Goal: Information Seeking & Learning: Learn about a topic

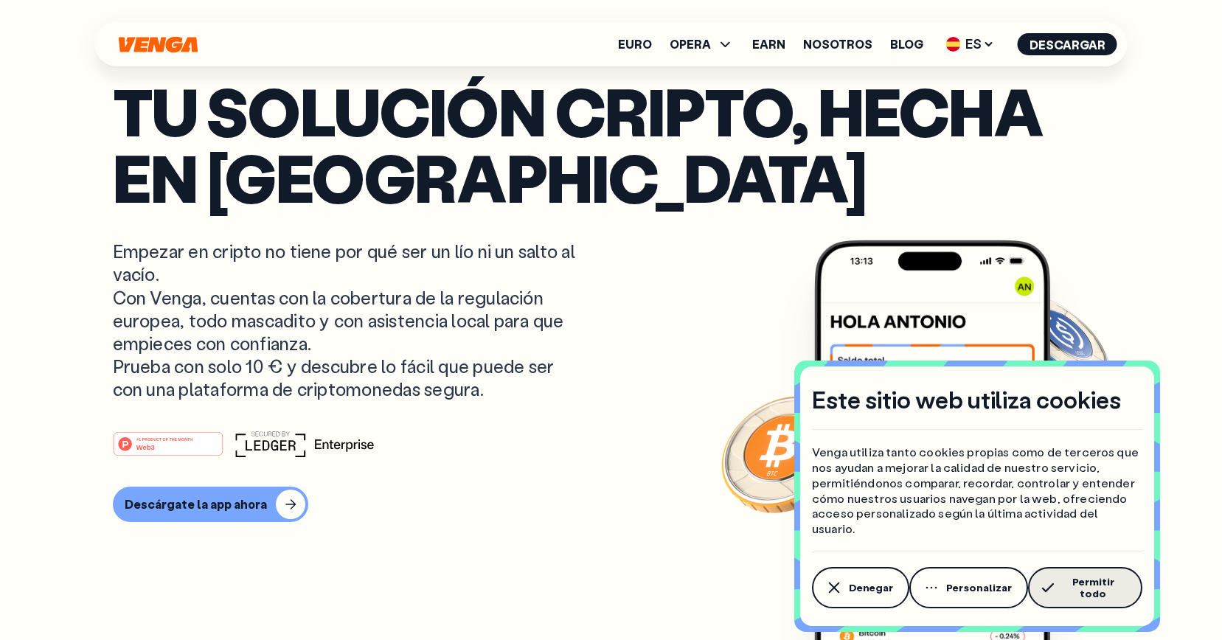
click at [1086, 596] on span "Permitir todo" at bounding box center [1093, 588] width 66 height 24
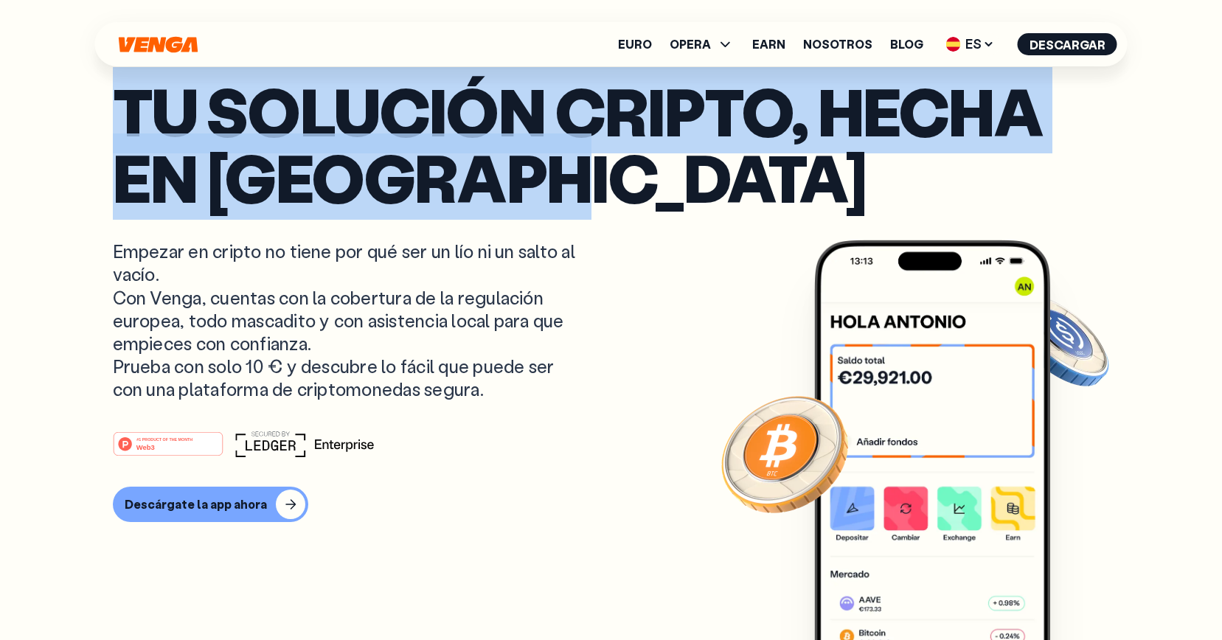
drag, startPoint x: 120, startPoint y: 108, endPoint x: 732, endPoint y: 197, distance: 618.7
click at [733, 197] on p "Tu solución cripto, hecha en [GEOGRAPHIC_DATA]" at bounding box center [611, 143] width 997 height 133
click at [603, 182] on p "Tu solución cripto, hecha en [GEOGRAPHIC_DATA]" at bounding box center [611, 143] width 997 height 133
drag, startPoint x: 151, startPoint y: 136, endPoint x: 100, endPoint y: 103, distance: 61.4
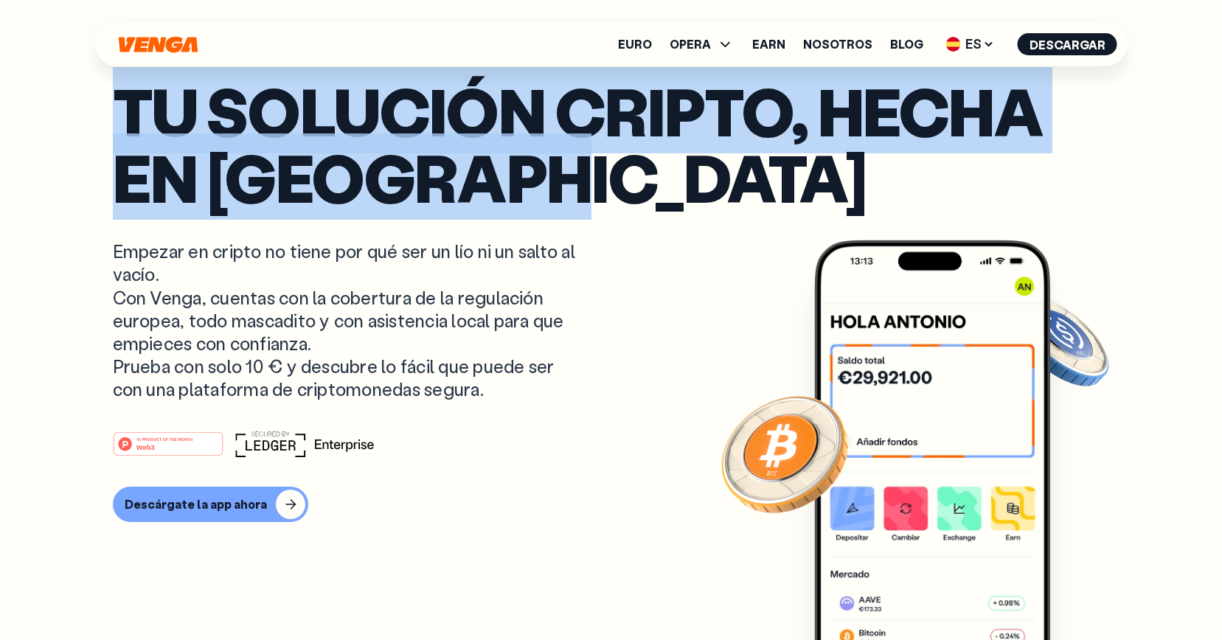
click at [339, 136] on p "Tu solución cripto, hecha en [GEOGRAPHIC_DATA]" at bounding box center [611, 143] width 997 height 133
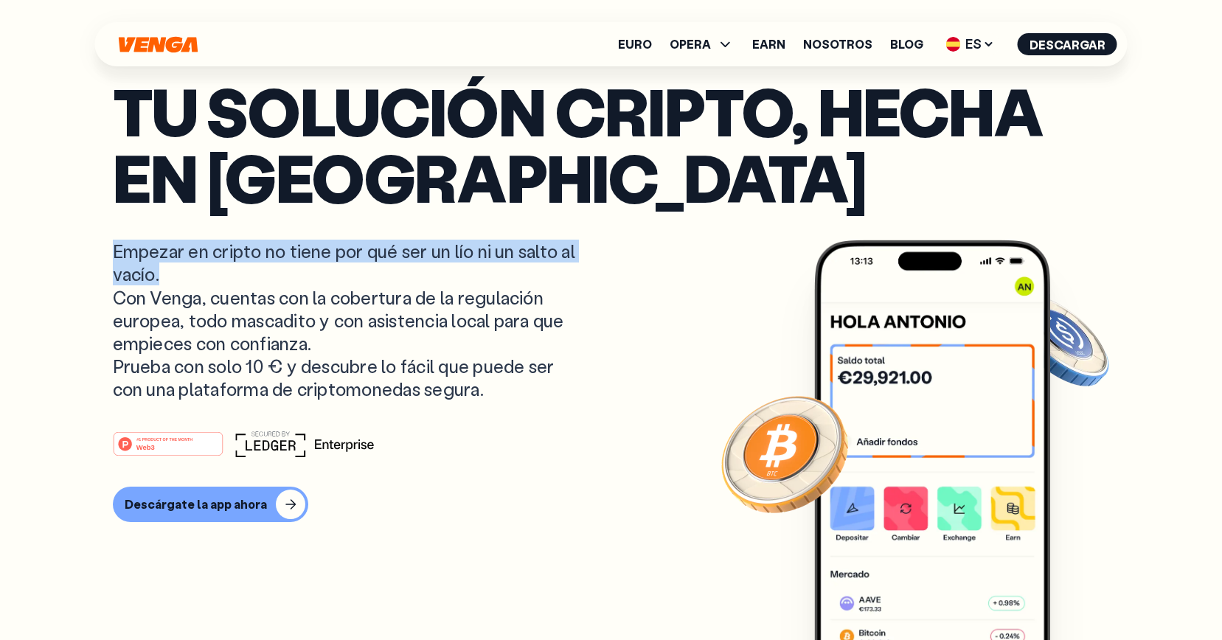
drag, startPoint x: 112, startPoint y: 252, endPoint x: 184, endPoint y: 282, distance: 78.6
click at [184, 282] on p "Empezar en cripto no tiene por qué ser un lío ni un salto al vacío. Con Venga, …" at bounding box center [346, 320] width 466 height 161
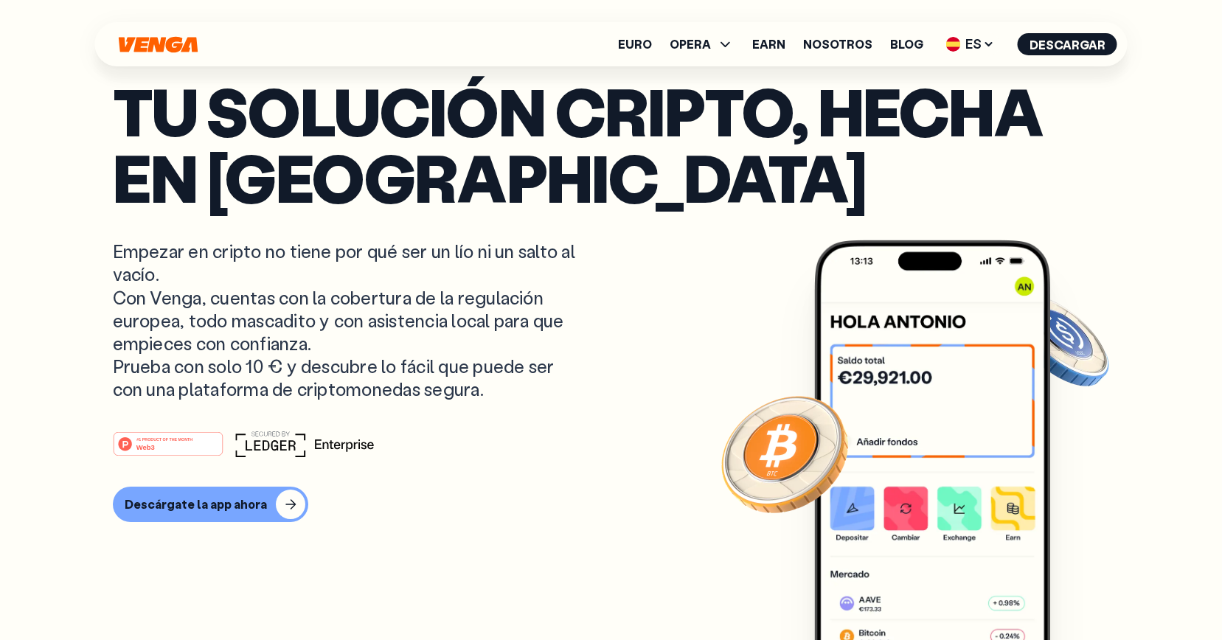
click at [288, 269] on p "Empezar en cripto no tiene por qué ser un lío ni un salto al vacío. Con Venga, …" at bounding box center [346, 320] width 466 height 161
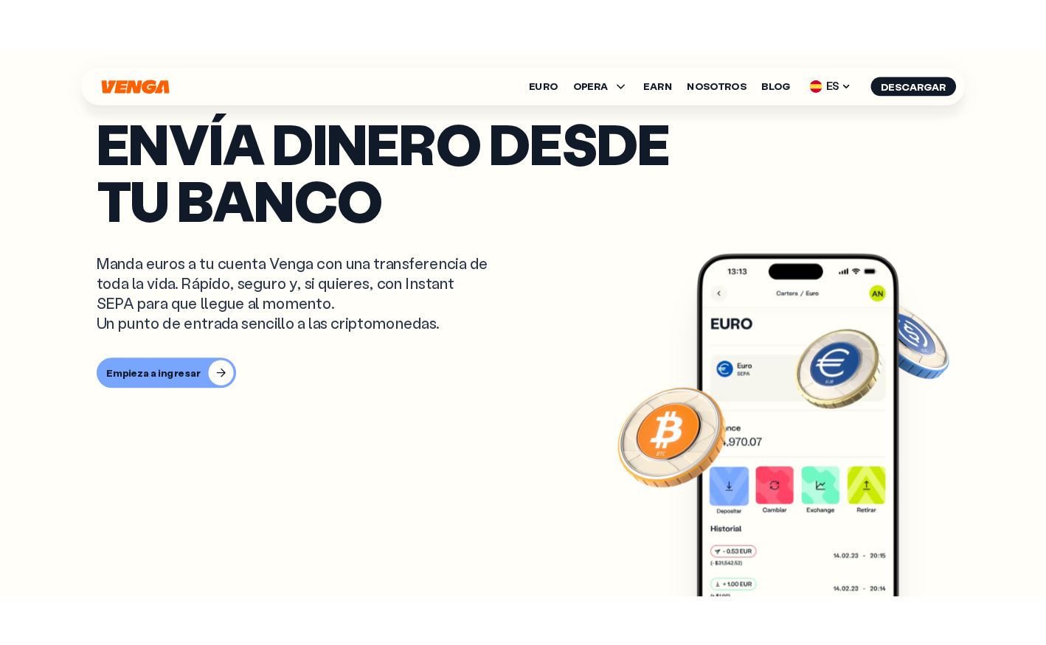
scroll to position [406, 0]
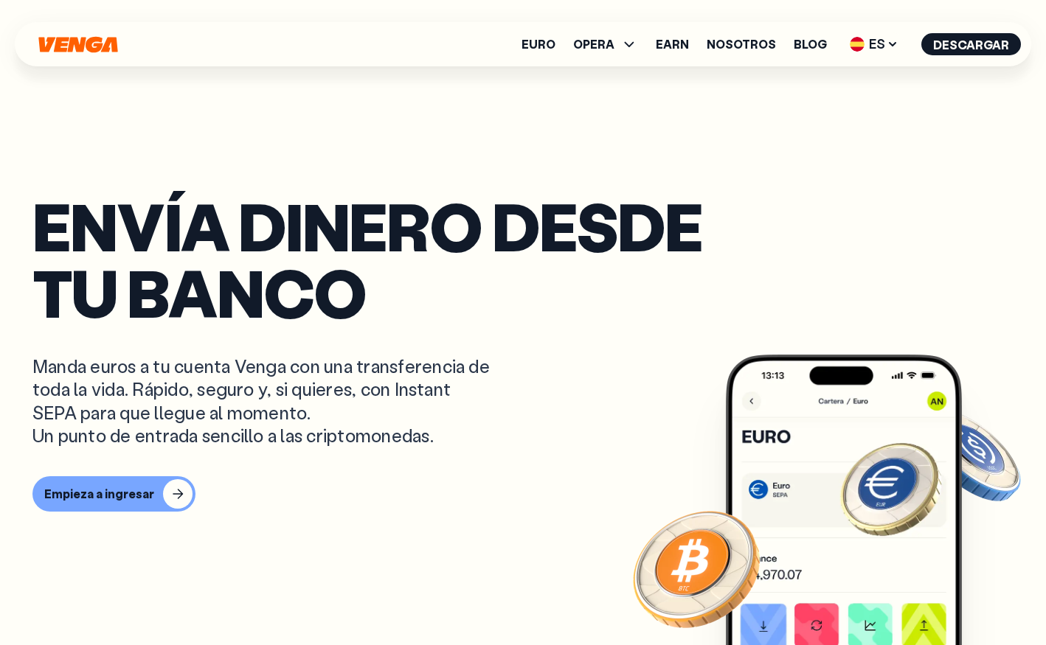
drag, startPoint x: 44, startPoint y: 223, endPoint x: 370, endPoint y: 283, distance: 331.4
click at [370, 283] on p "Envía dinero desde tu banco" at bounding box center [522, 259] width 981 height 133
drag, startPoint x: 373, startPoint y: 283, endPoint x: 114, endPoint y: 221, distance: 266.2
click at [34, 207] on p "Envía dinero desde tu banco" at bounding box center [522, 259] width 981 height 133
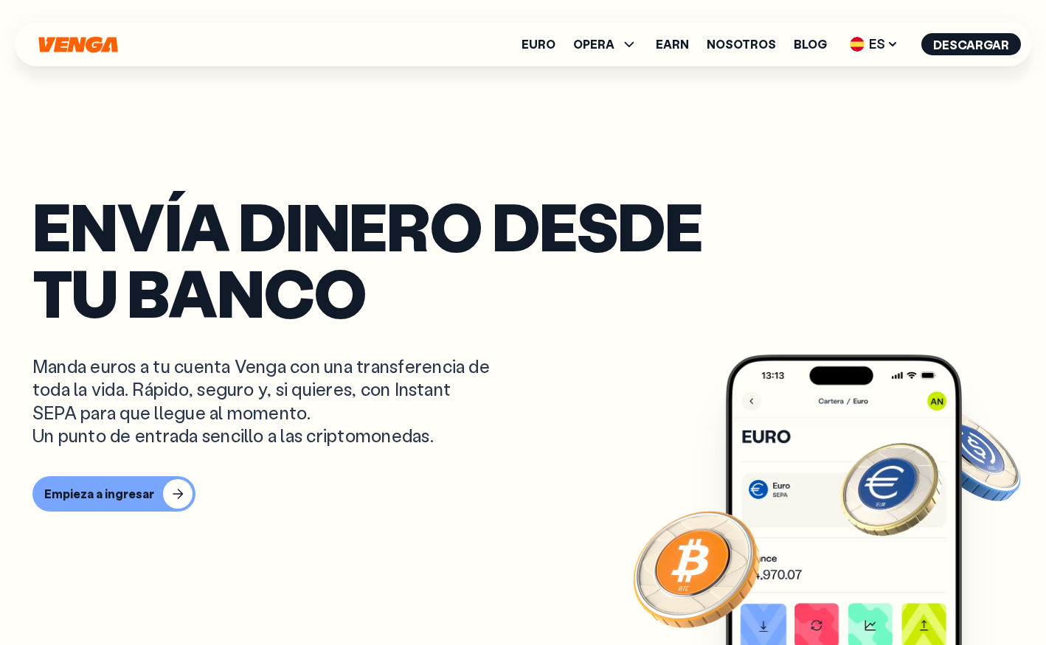
drag, startPoint x: 167, startPoint y: 226, endPoint x: 114, endPoint y: 221, distance: 53.3
click at [165, 226] on p "Envía dinero desde tu banco" at bounding box center [522, 259] width 981 height 133
drag, startPoint x: 41, startPoint y: 219, endPoint x: 468, endPoint y: 288, distance: 431.8
click at [468, 288] on p "Envía dinero desde tu banco" at bounding box center [522, 259] width 981 height 133
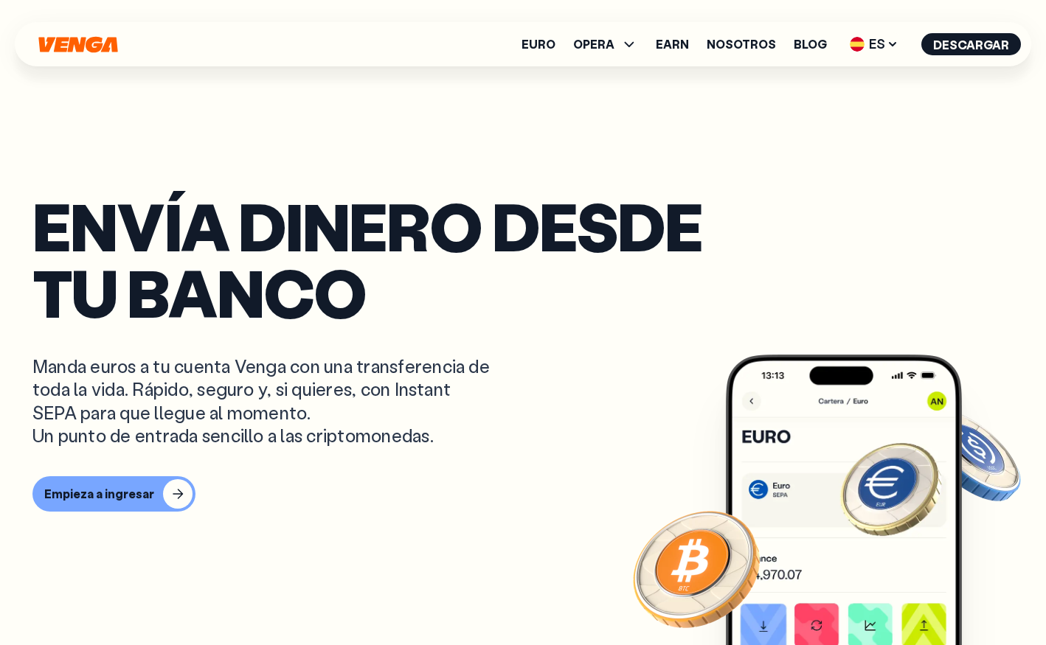
scroll to position [391, 0]
drag, startPoint x: -25, startPoint y: 246, endPoint x: 36, endPoint y: 208, distance: 72.2
click at [36, 208] on p "Envía dinero desde tu banco" at bounding box center [522, 259] width 981 height 133
click at [180, 224] on p "Envía dinero desde tu banco" at bounding box center [522, 259] width 981 height 133
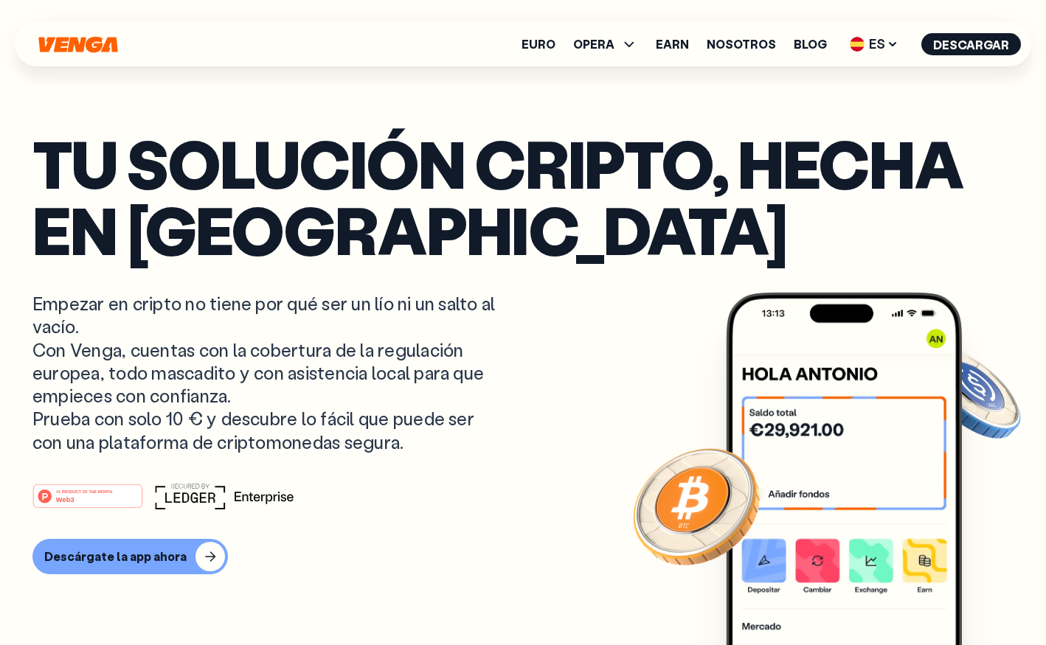
scroll to position [0, 0]
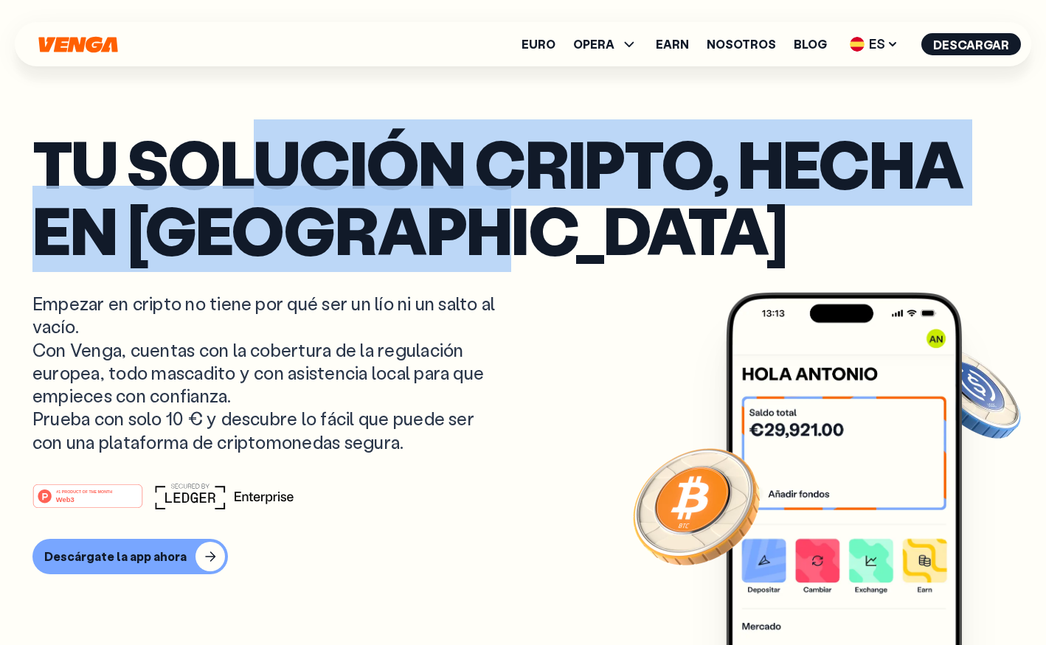
drag, startPoint x: 533, startPoint y: 175, endPoint x: 569, endPoint y: 215, distance: 53.8
click at [645, 217] on p "Tu solución cripto, hecha en Barcelona" at bounding box center [522, 196] width 981 height 133
drag, startPoint x: 567, startPoint y: 215, endPoint x: 478, endPoint y: 201, distance: 90.5
click at [566, 215] on p "Tu solución cripto, hecha en Barcelona" at bounding box center [522, 196] width 981 height 133
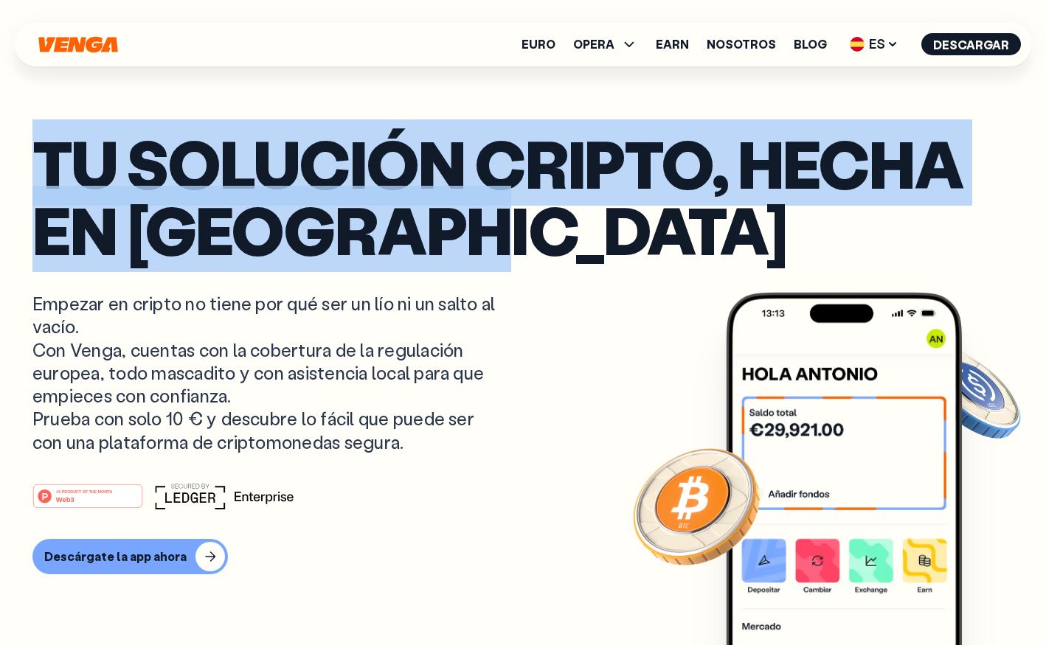
drag, startPoint x: 43, startPoint y: 159, endPoint x: 617, endPoint y: 221, distance: 577.3
click at [617, 221] on p "Tu solución cripto, hecha en Barcelona" at bounding box center [522, 196] width 981 height 133
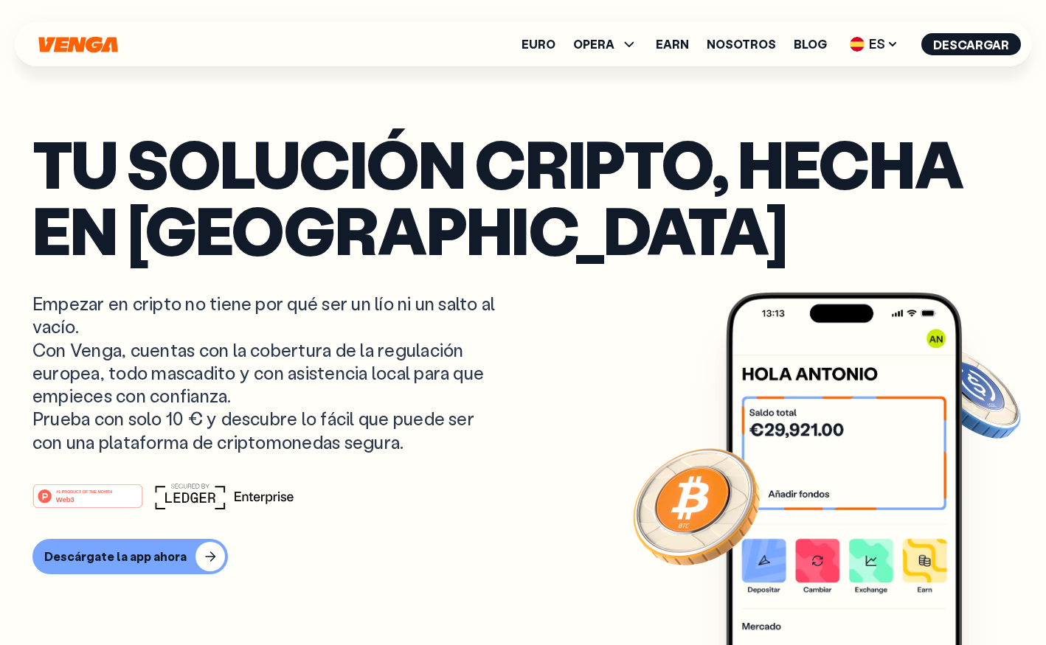
click at [617, 221] on p "Tu solución cripto, hecha en Barcelona" at bounding box center [522, 196] width 981 height 133
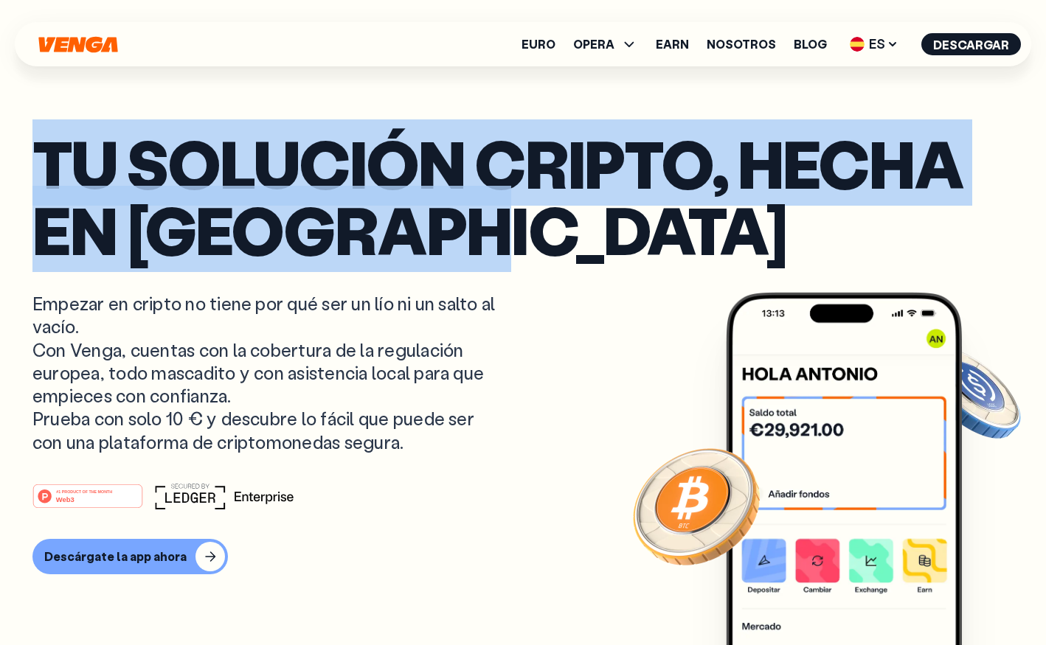
drag, startPoint x: 423, startPoint y: 215, endPoint x: 39, endPoint y: 170, distance: 387.0
click at [39, 170] on p "Tu solución cripto, hecha en Barcelona" at bounding box center [522, 196] width 981 height 133
click at [227, 171] on p "Tu solución cripto, hecha en Barcelona" at bounding box center [522, 196] width 981 height 133
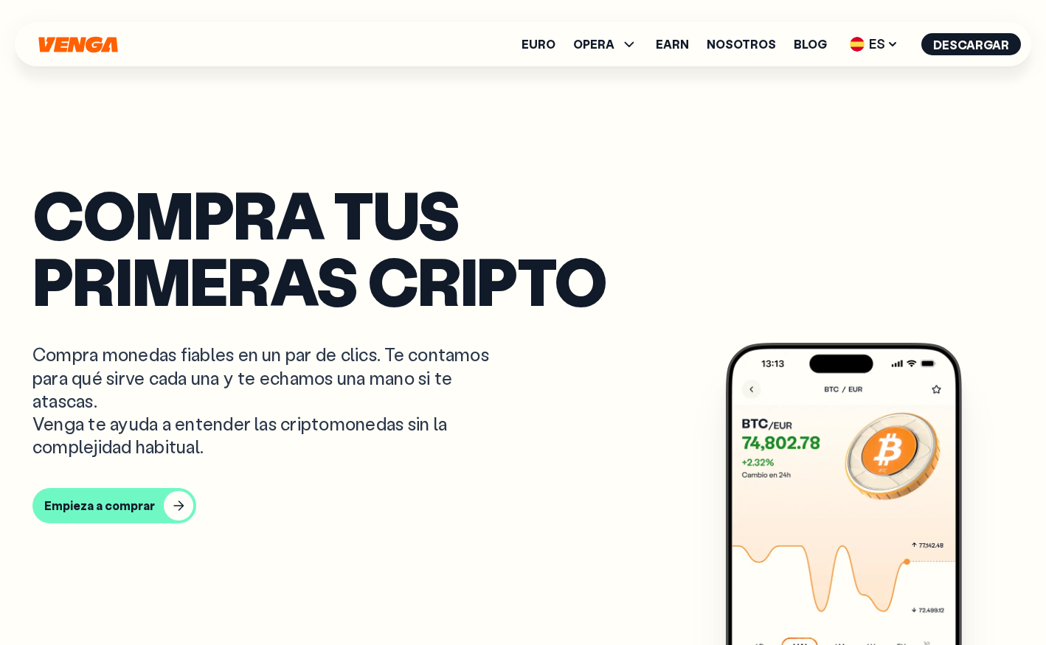
scroll to position [593, 0]
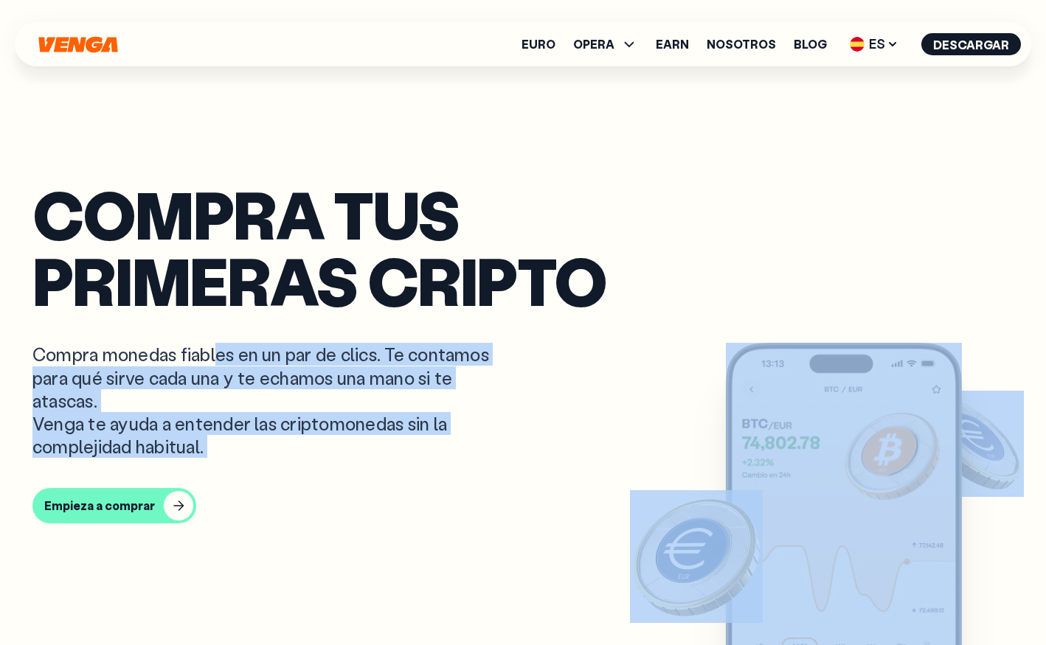
drag, startPoint x: 30, startPoint y: 354, endPoint x: 217, endPoint y: 354, distance: 186.6
click at [217, 354] on section "Compra tus primeras cripto Compra monedas fiables en un par de clics. Te contam…" at bounding box center [523, 375] width 1010 height 1936
click at [218, 353] on p "Compra monedas fiables en un par de clics. Te contamos para qué sirve cada una …" at bounding box center [265, 400] width 466 height 115
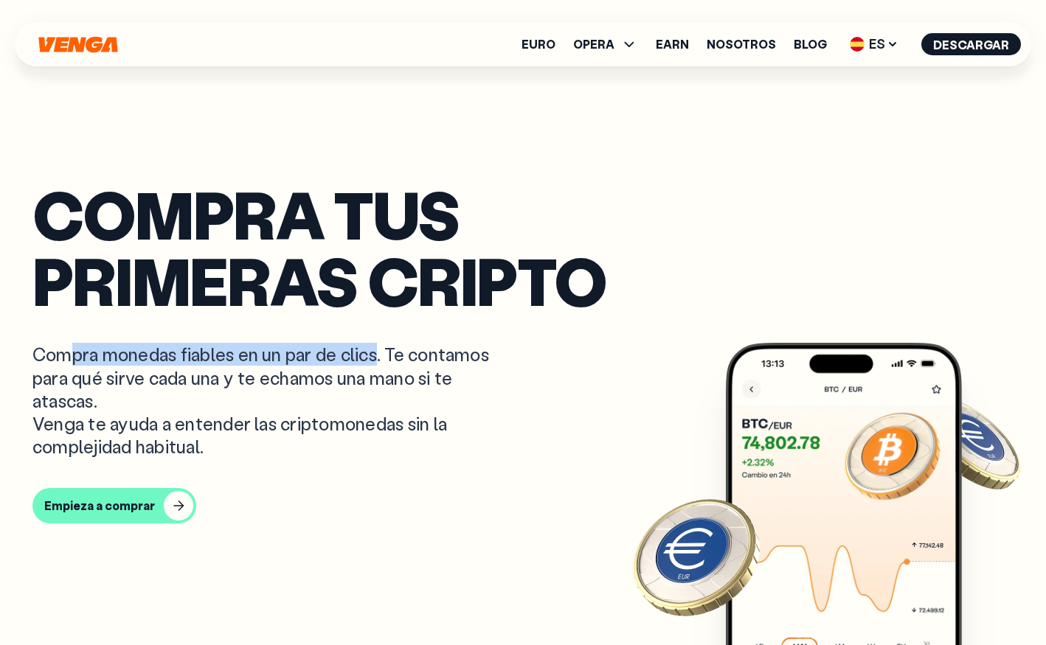
drag, startPoint x: 384, startPoint y: 353, endPoint x: 69, endPoint y: 353, distance: 314.2
click at [69, 353] on p "Compra monedas fiables en un par de clics. Te contamos para qué sirve cada una …" at bounding box center [265, 400] width 466 height 115
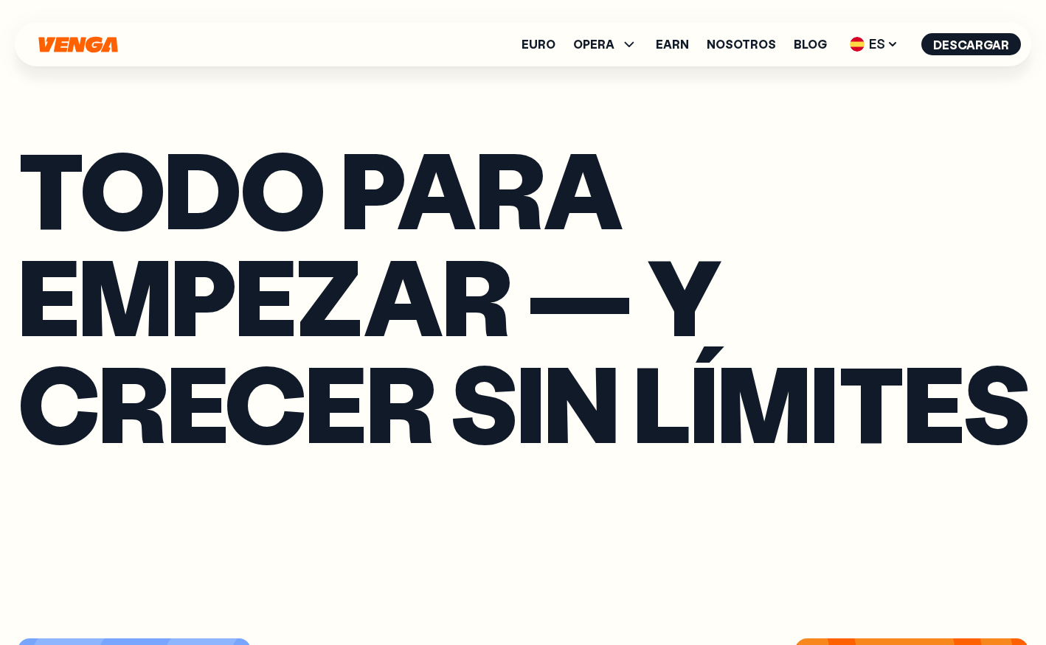
scroll to position [2466, 0]
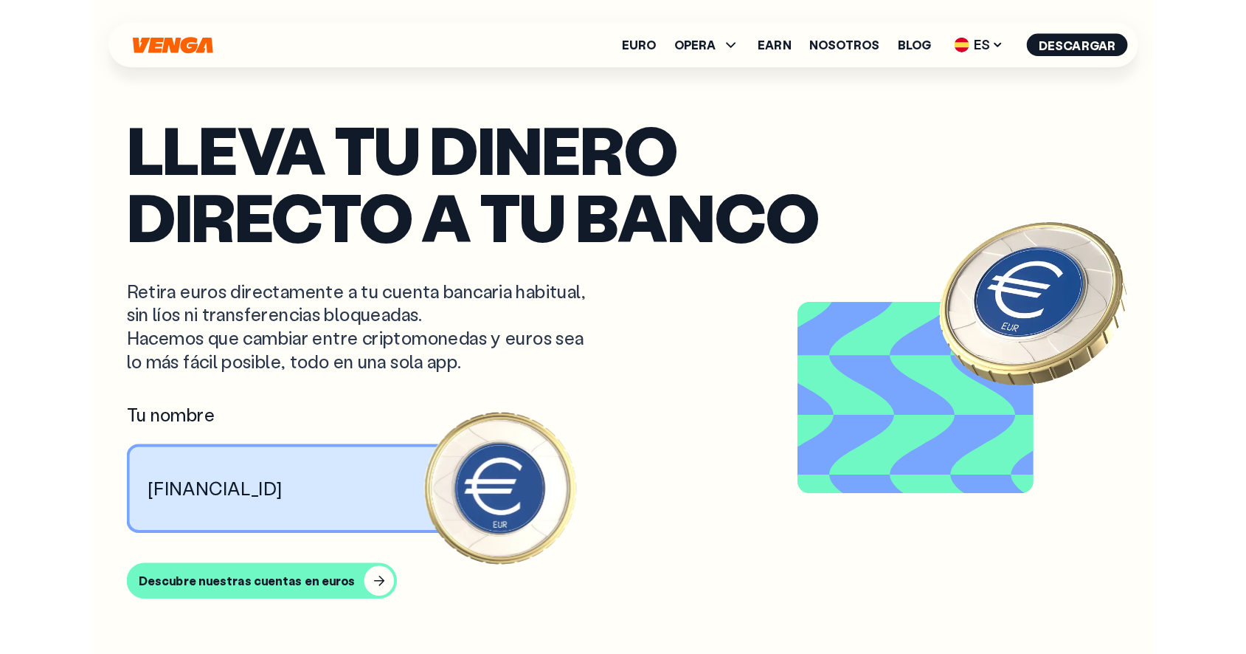
scroll to position [2466, 0]
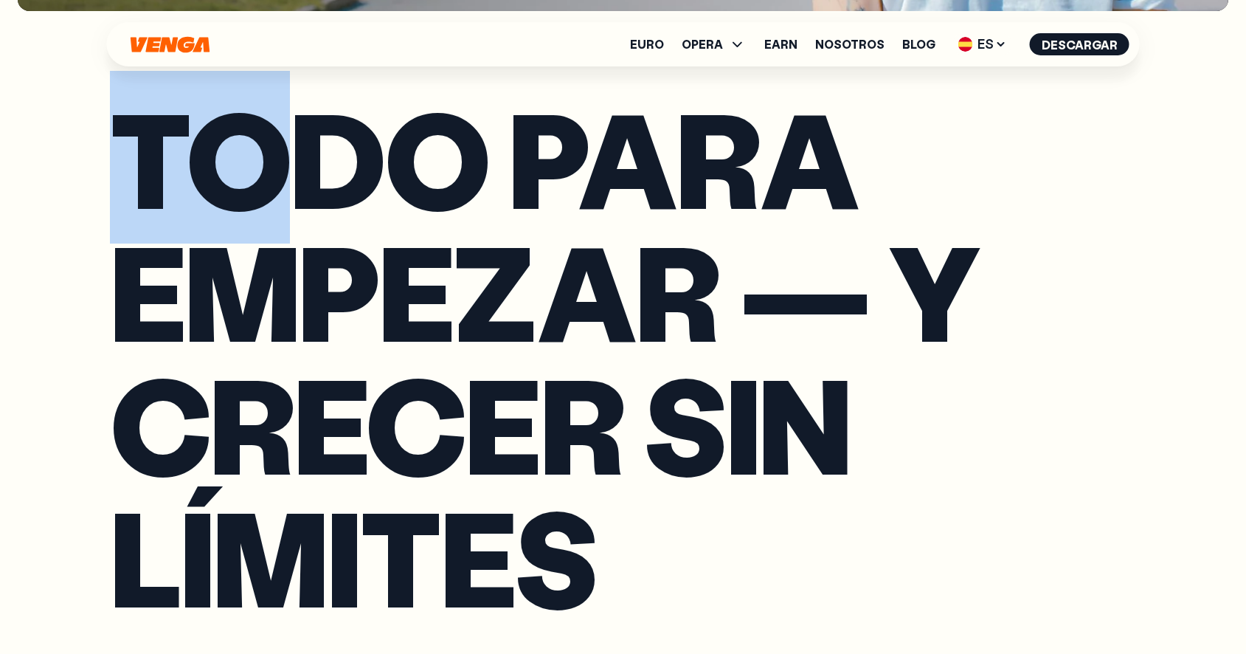
drag, startPoint x: 149, startPoint y: 163, endPoint x: 747, endPoint y: 540, distance: 707.0
click at [747, 540] on h2 "Todo para empezar — y crecer sin límites" at bounding box center [623, 356] width 1027 height 531
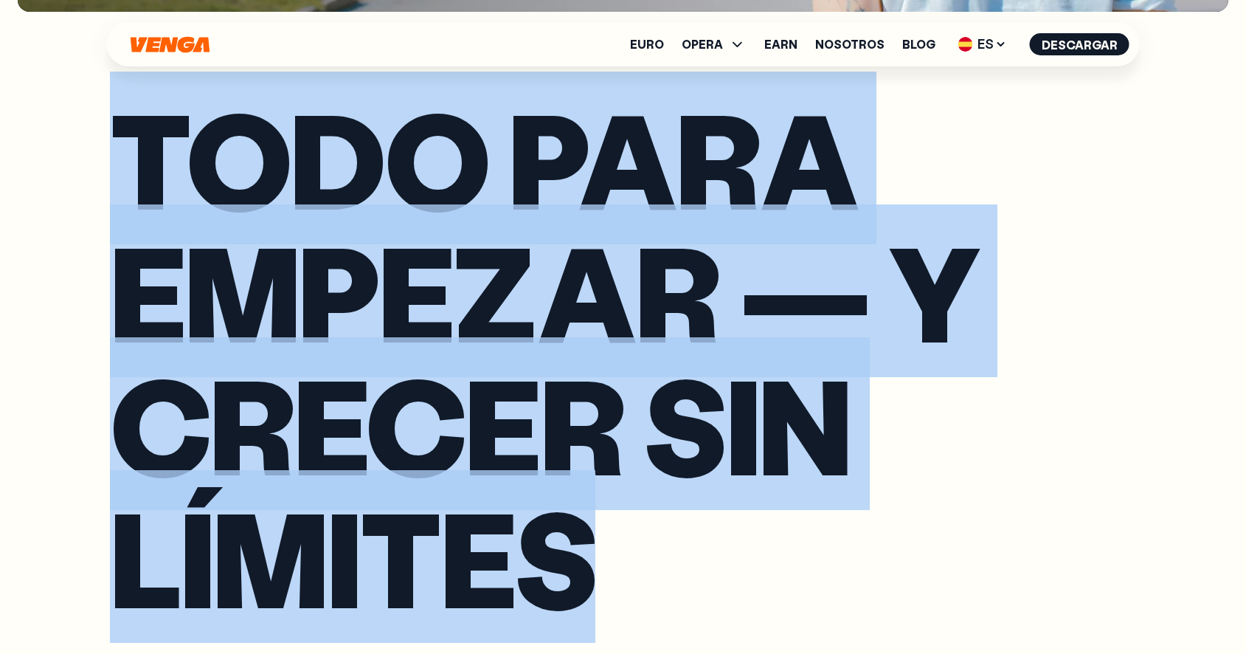
click at [600, 550] on h2 "Todo para empezar — y crecer sin límites" at bounding box center [623, 356] width 1027 height 531
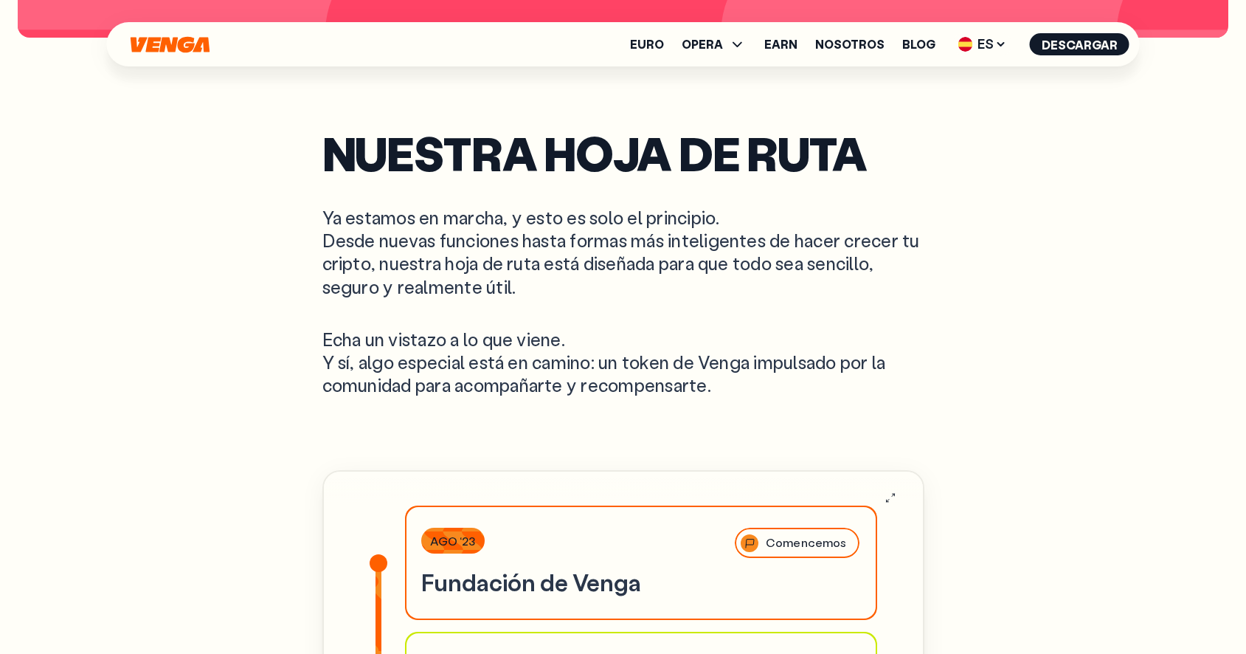
scroll to position [4588, 0]
click at [661, 143] on h2 "Nuestra Hoja de Ruta" at bounding box center [623, 153] width 602 height 47
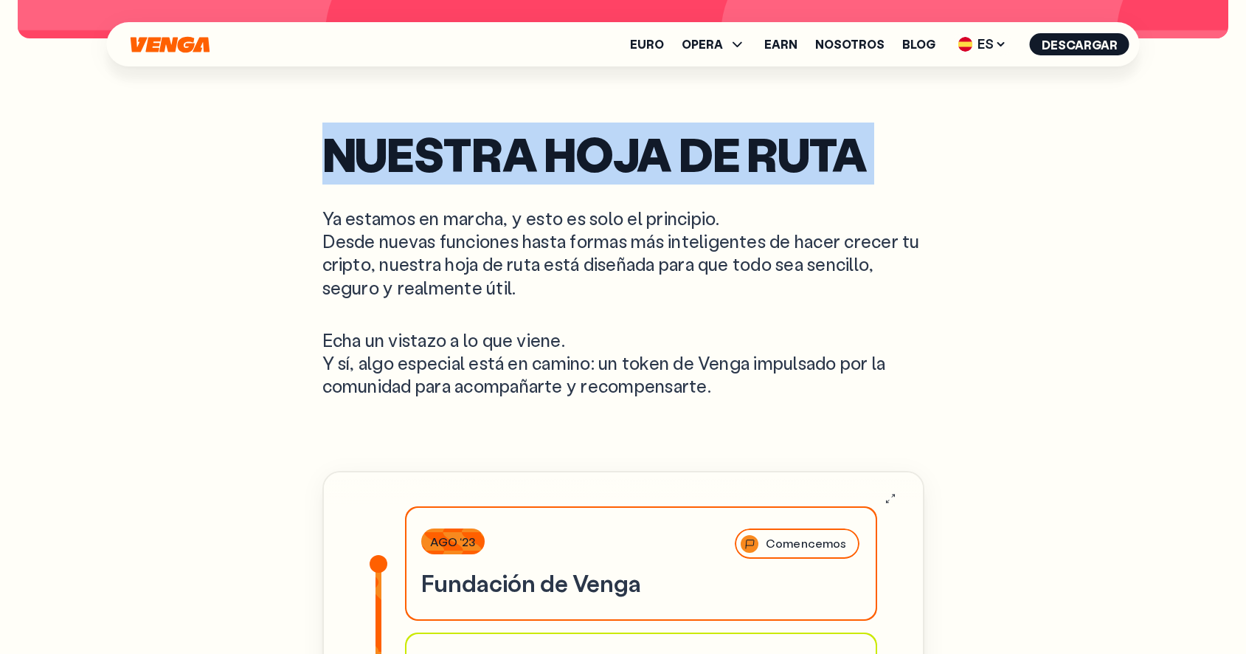
click at [661, 143] on h2 "Nuestra Hoja de Ruta" at bounding box center [623, 153] width 602 height 47
click at [710, 146] on h2 "Nuestra Hoja de Ruta" at bounding box center [623, 153] width 602 height 47
drag, startPoint x: 327, startPoint y: 150, endPoint x: 887, endPoint y: 167, distance: 560.1
click at [887, 167] on h2 "Nuestra Hoja de Ruta" at bounding box center [623, 153] width 602 height 47
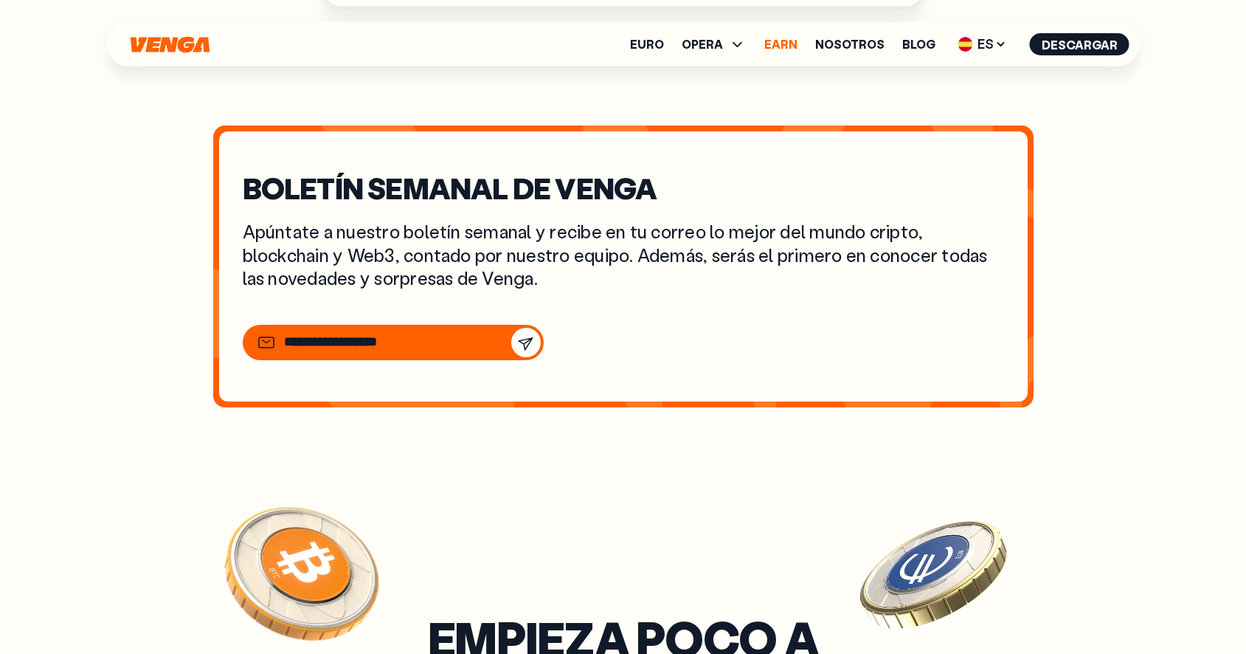
scroll to position [5598, 0]
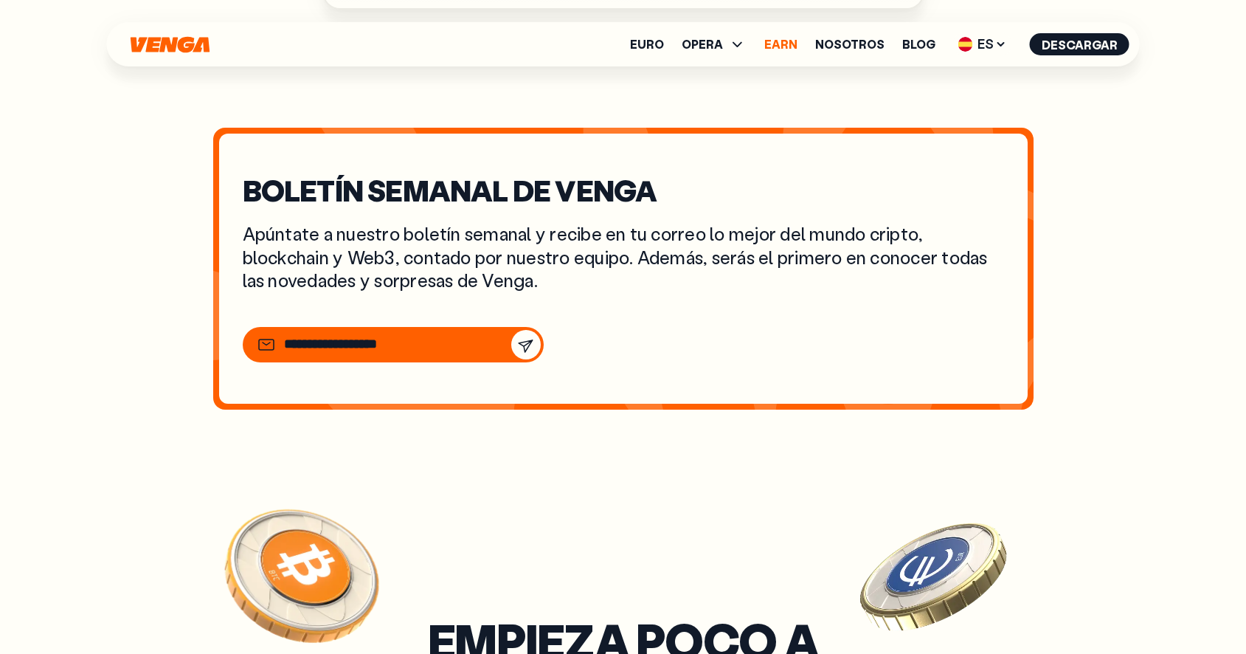
click at [787, 41] on link "Earn" at bounding box center [780, 44] width 33 height 12
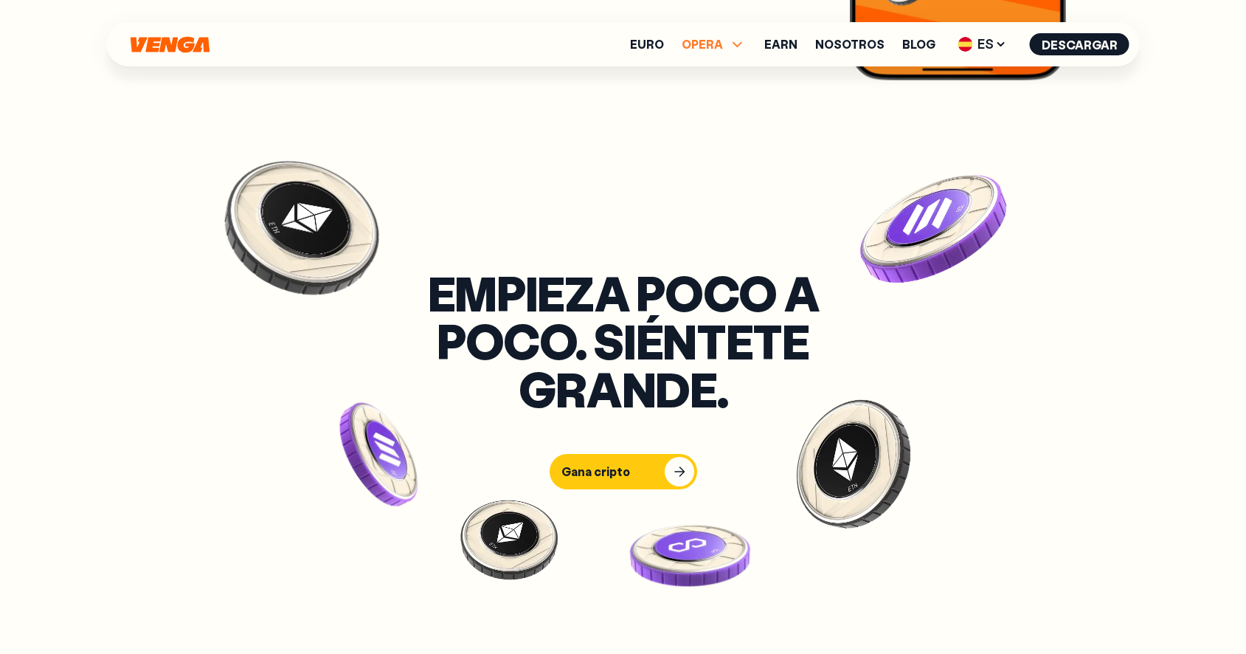
scroll to position [6216, 0]
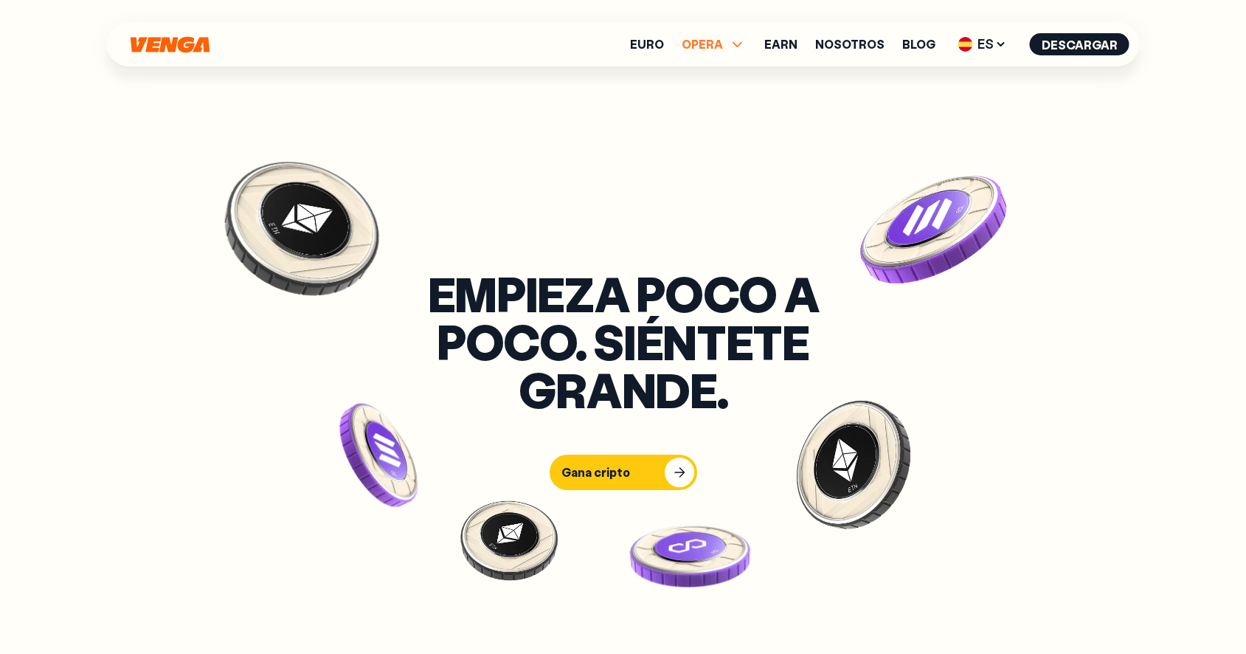
click at [712, 42] on span "OPERA" at bounding box center [702, 44] width 41 height 12
